Goal: Transaction & Acquisition: Purchase product/service

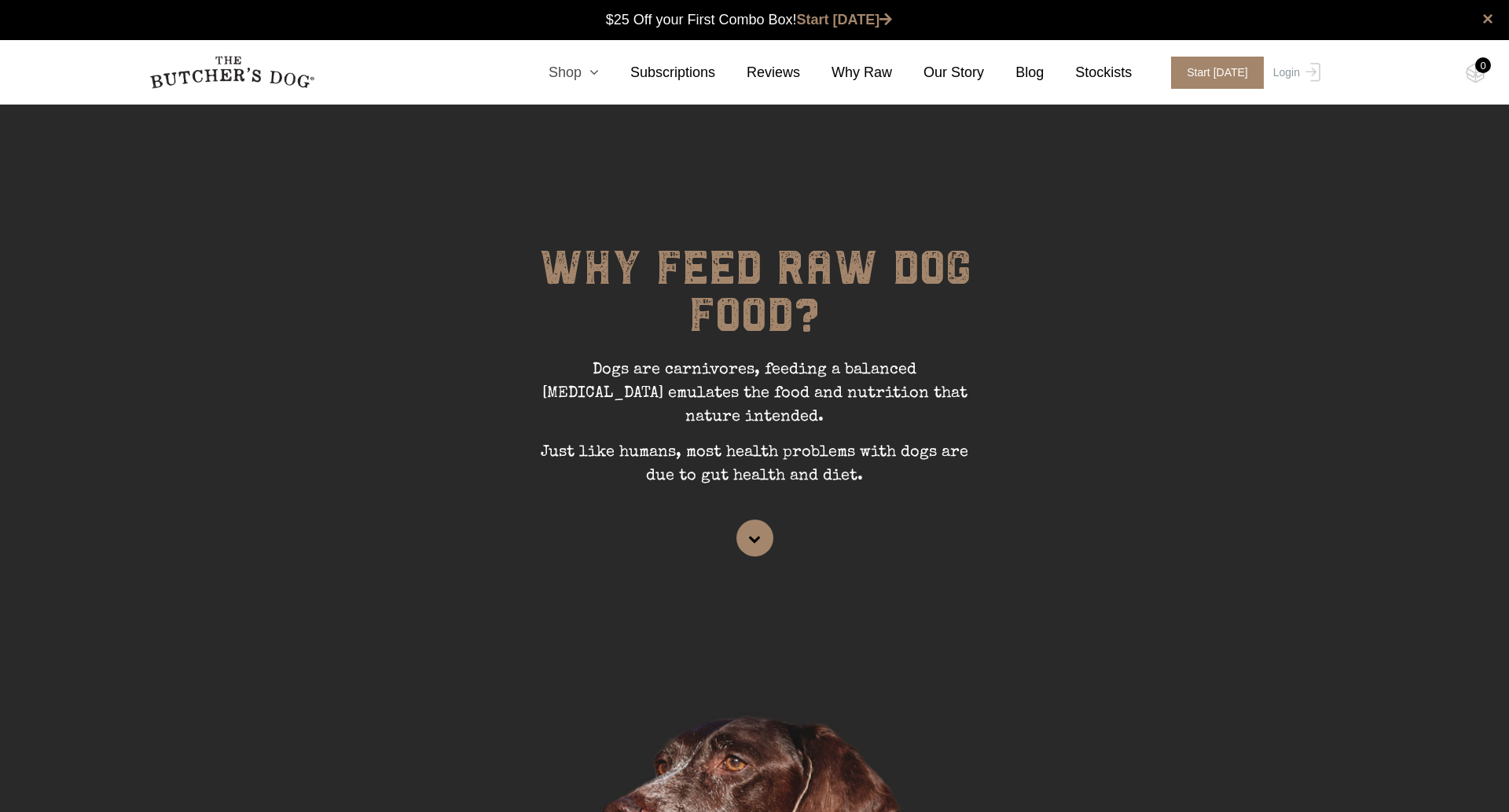
click at [597, 73] on icon at bounding box center [591, 72] width 17 height 15
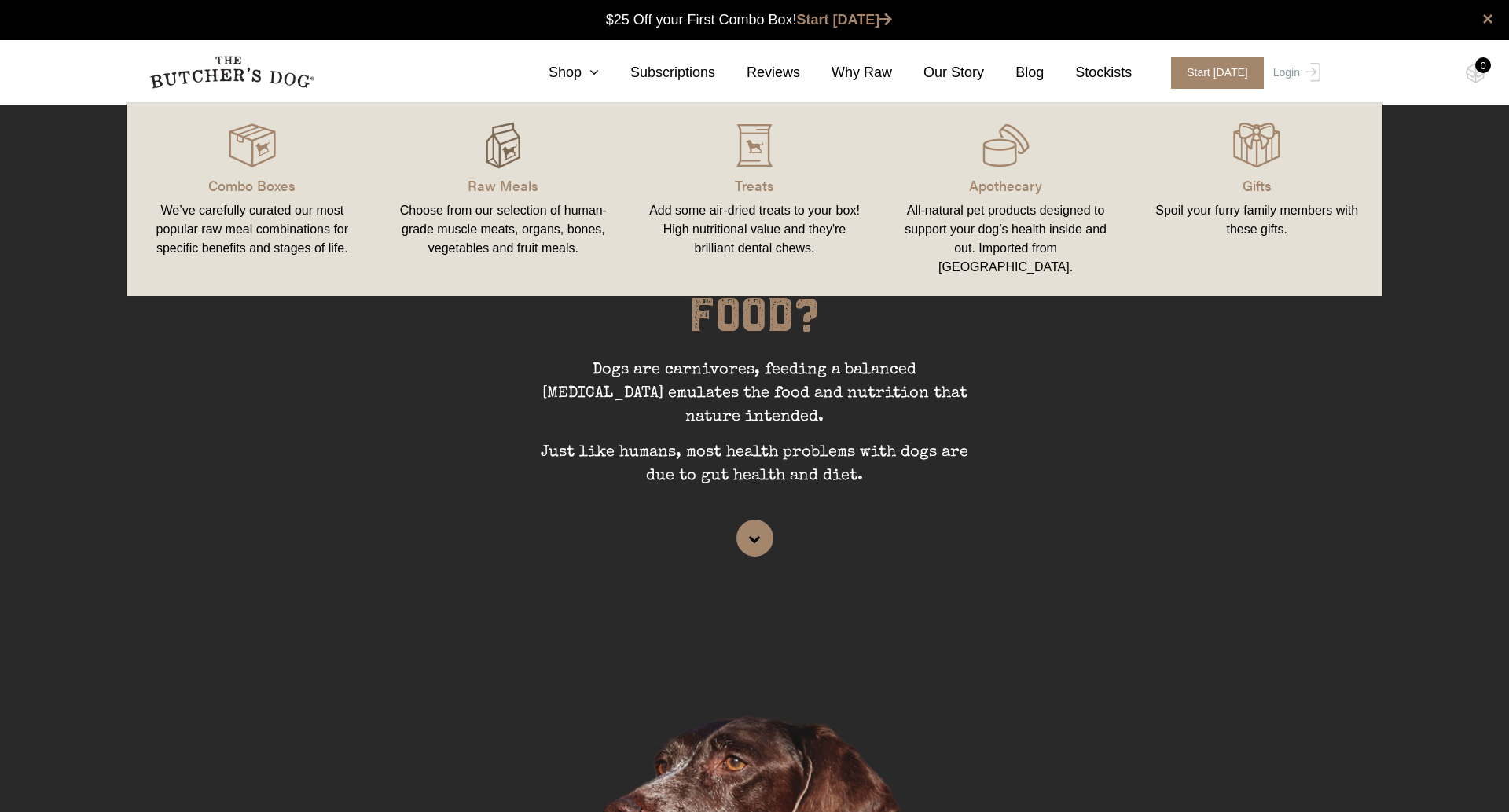
click at [499, 141] on img at bounding box center [502, 145] width 47 height 47
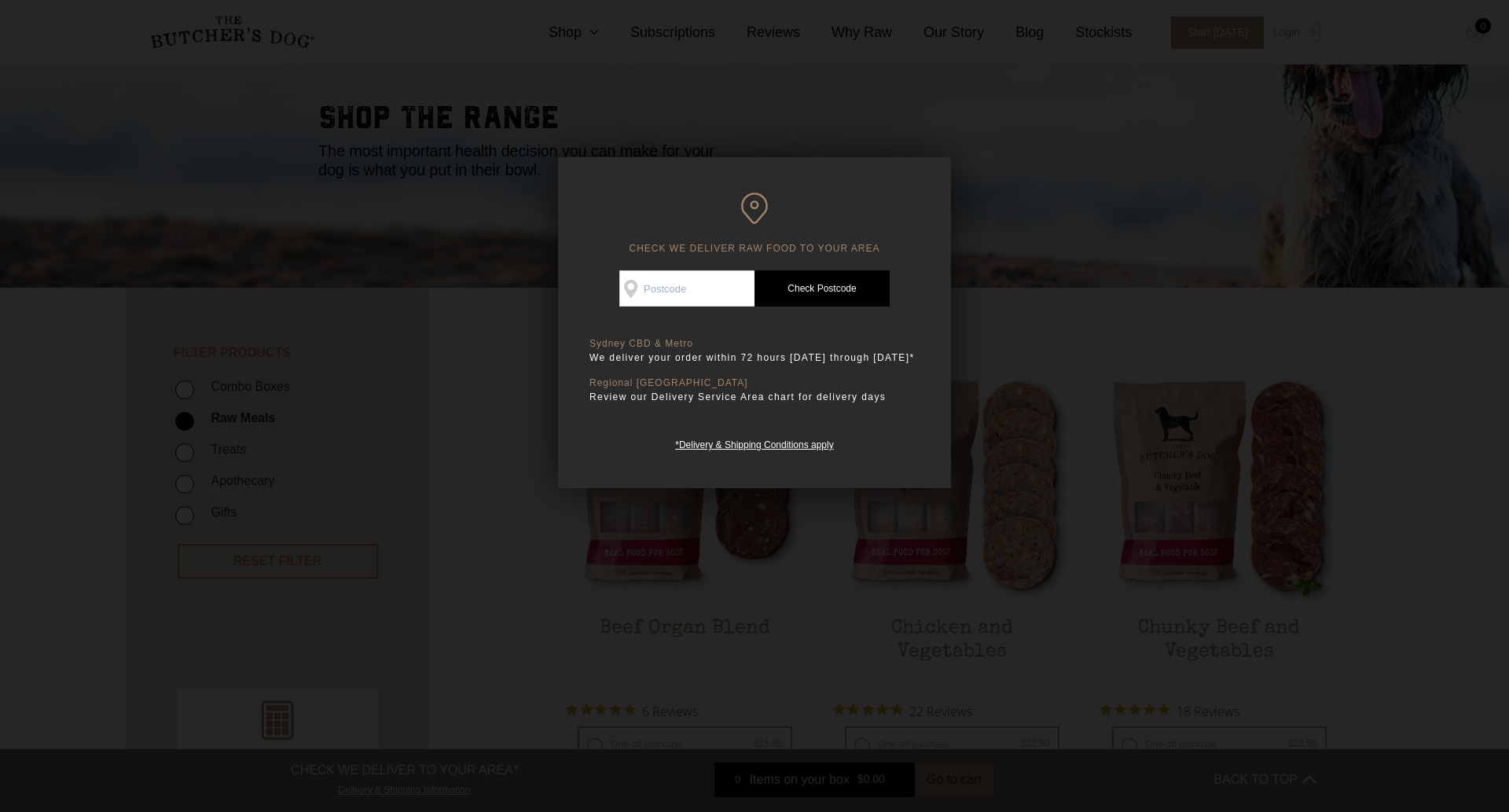
click at [672, 293] on input "Check Availability At" at bounding box center [687, 288] width 135 height 36
type input "2086"
click at [847, 286] on link "Check Postcode" at bounding box center [823, 288] width 135 height 36
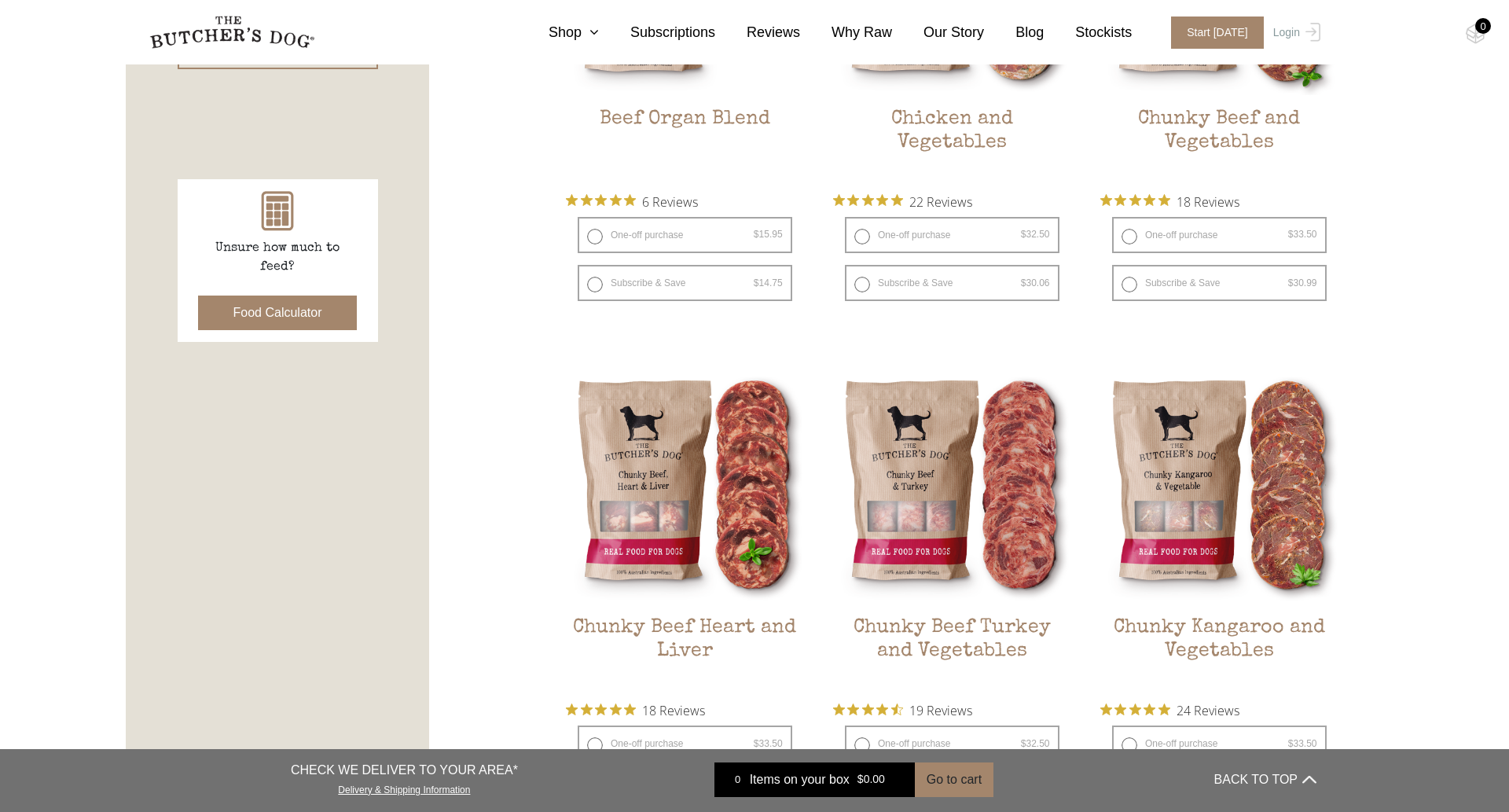
scroll to position [269, 0]
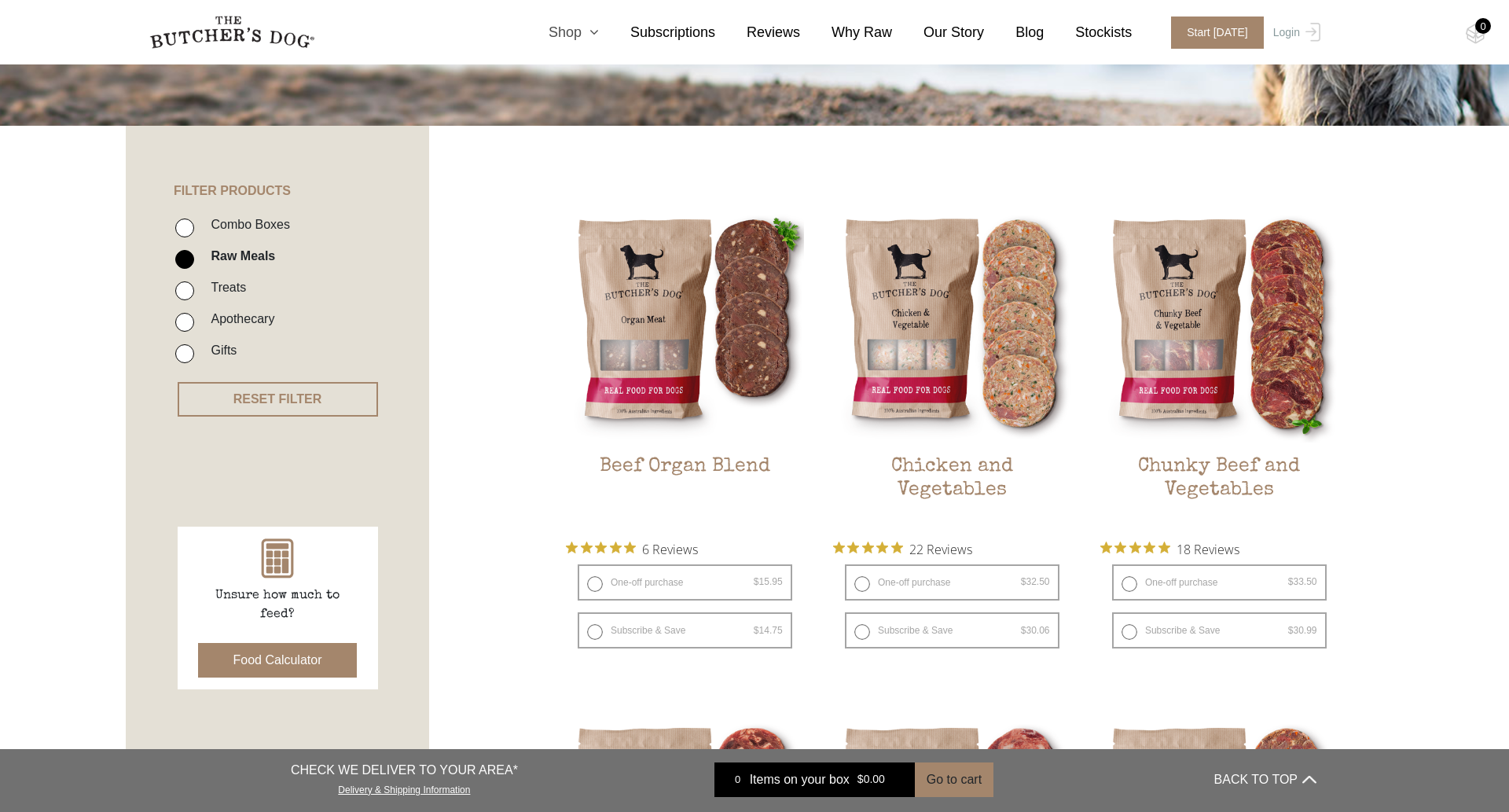
click at [594, 32] on icon at bounding box center [591, 32] width 17 height 15
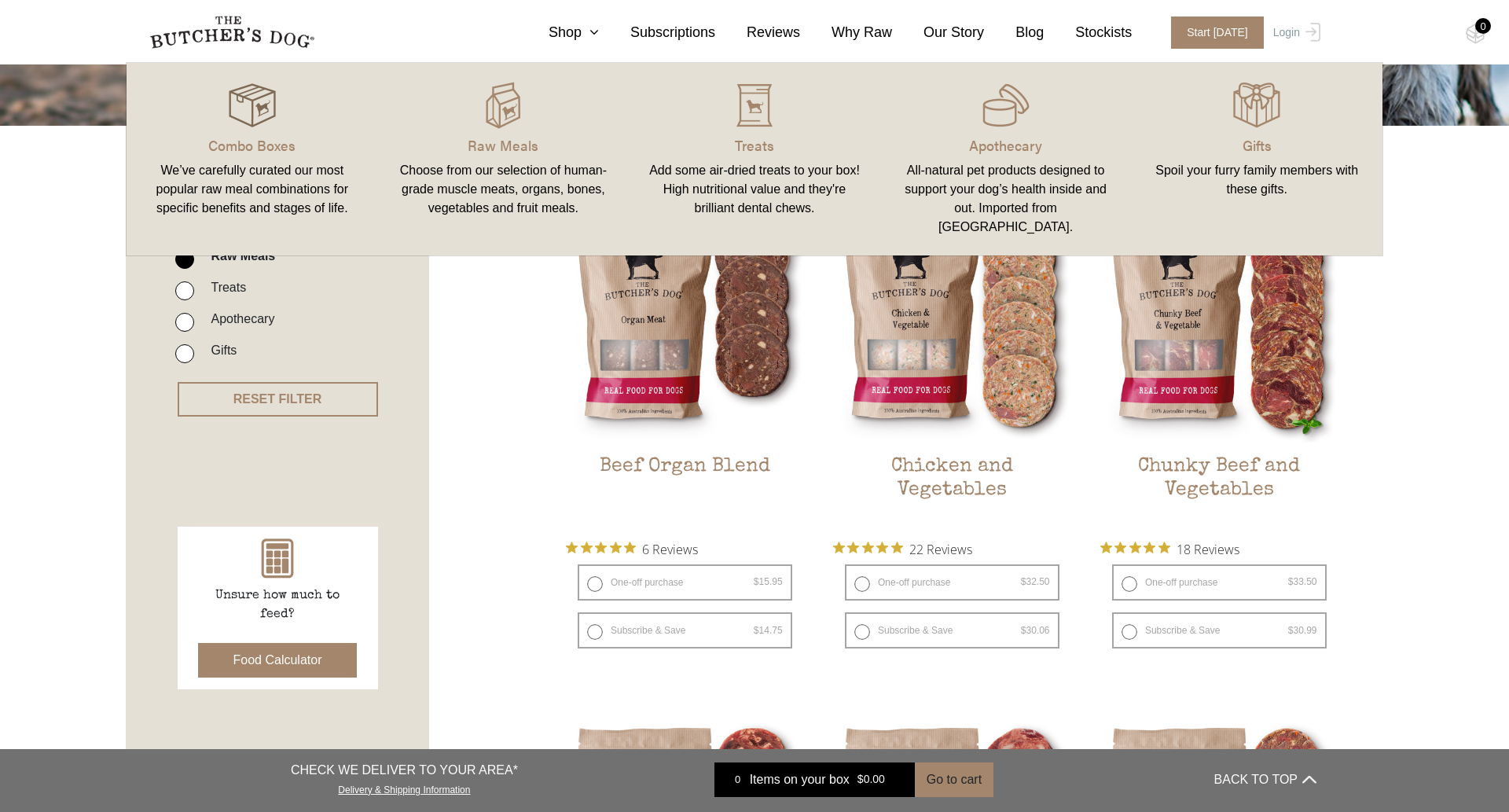
click at [251, 121] on img at bounding box center [252, 105] width 47 height 47
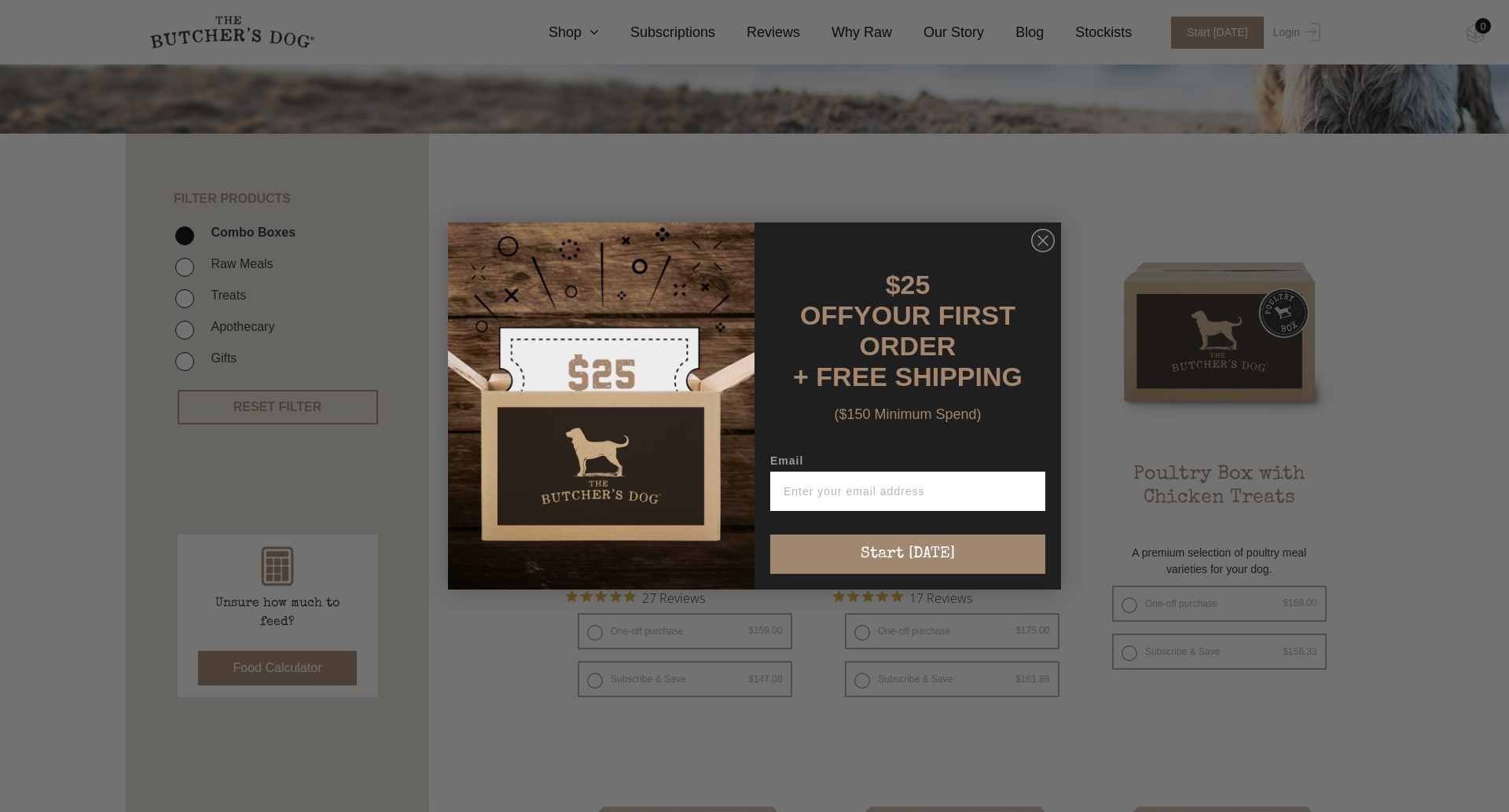
scroll to position [264, 0]
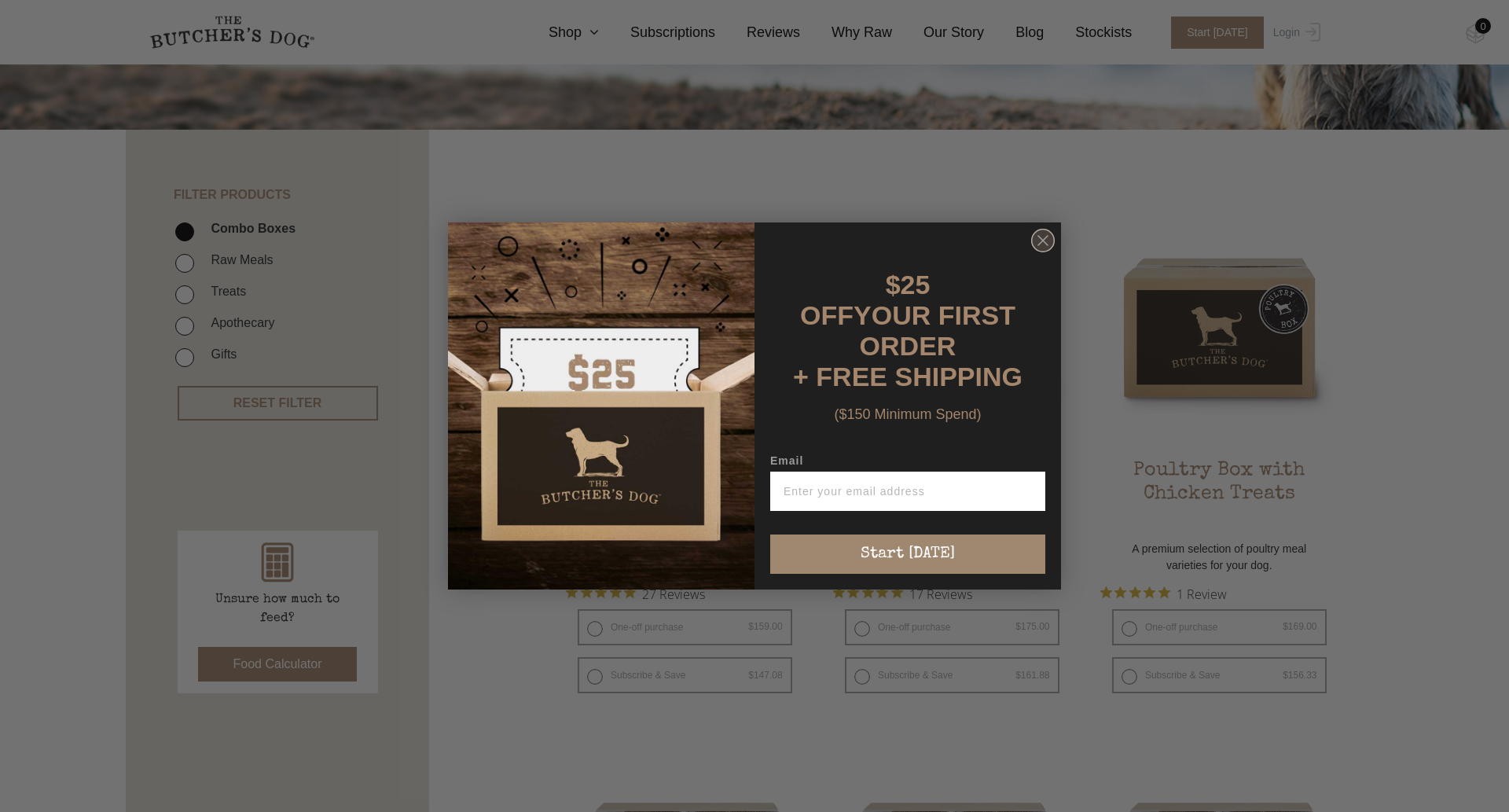
click at [1038, 252] on circle "Close dialog" at bounding box center [1043, 240] width 23 height 23
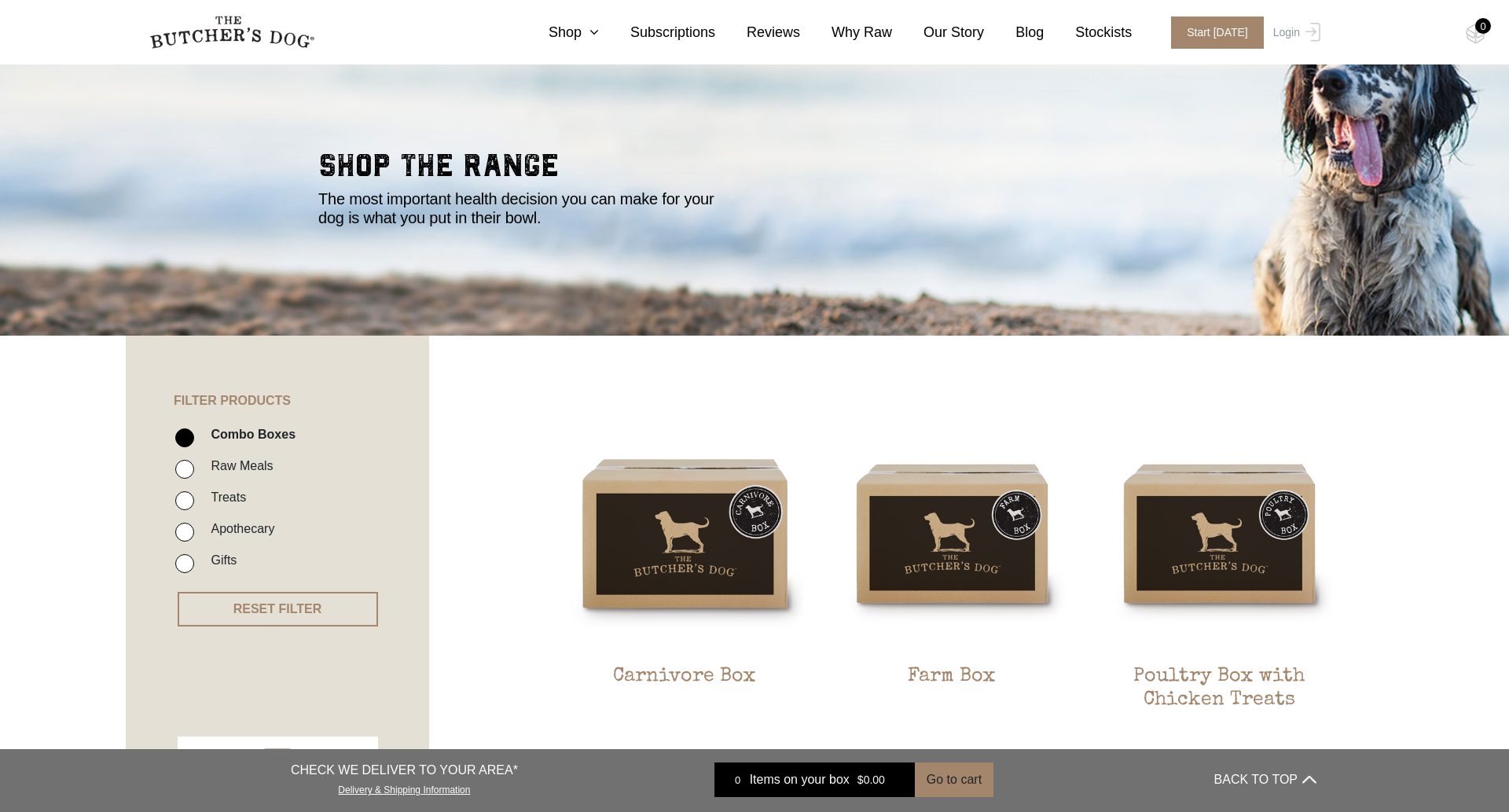
scroll to position [0, 0]
